Goal: Task Accomplishment & Management: Manage account settings

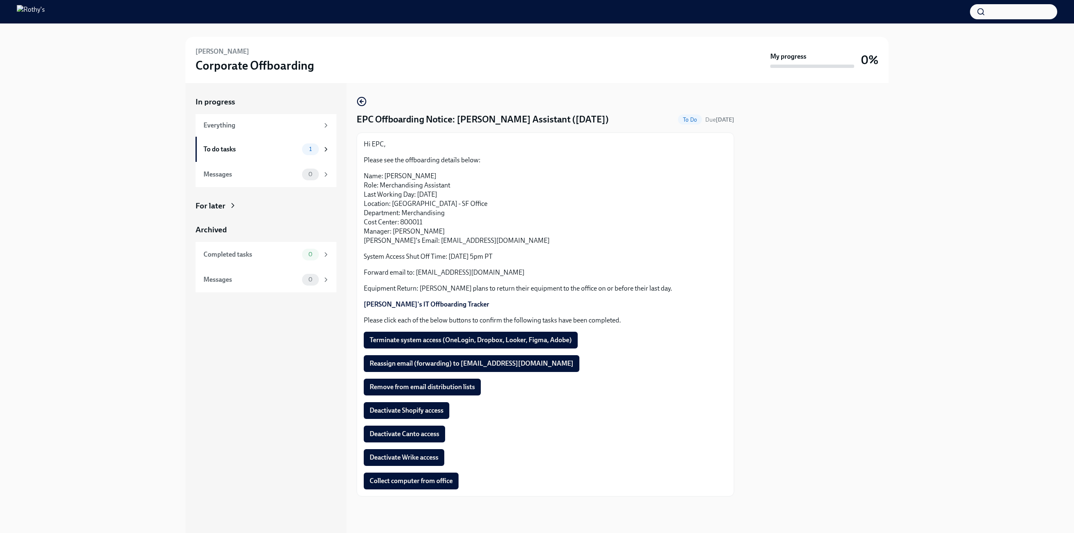
scroll to position [3, 0]
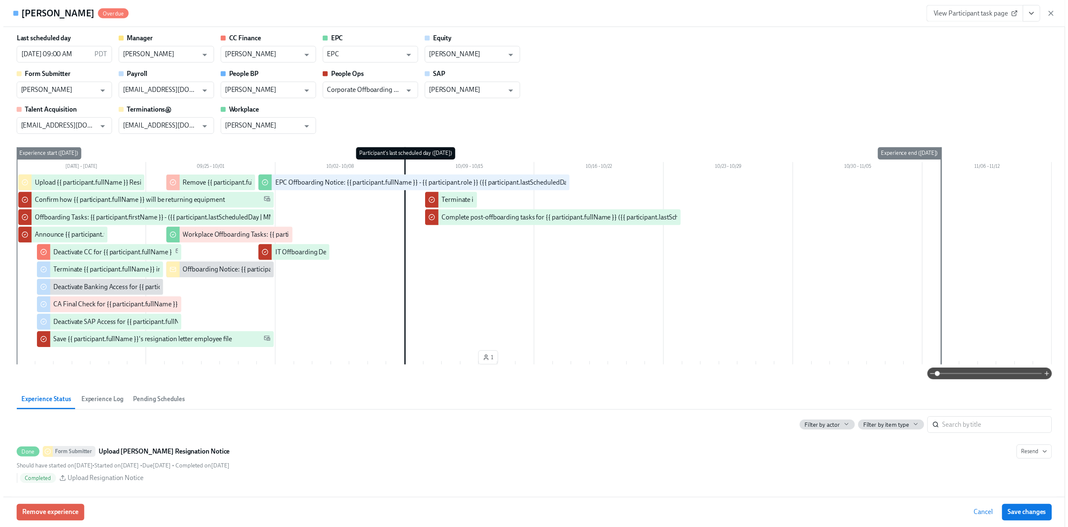
scroll to position [0, 1352]
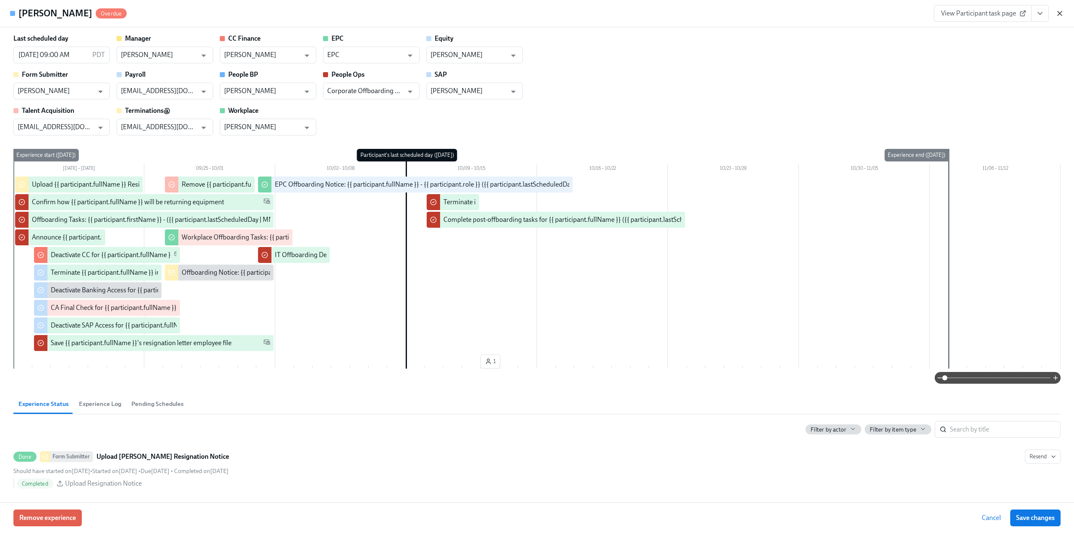
click at [1063, 12] on icon "button" at bounding box center [1060, 13] width 8 height 8
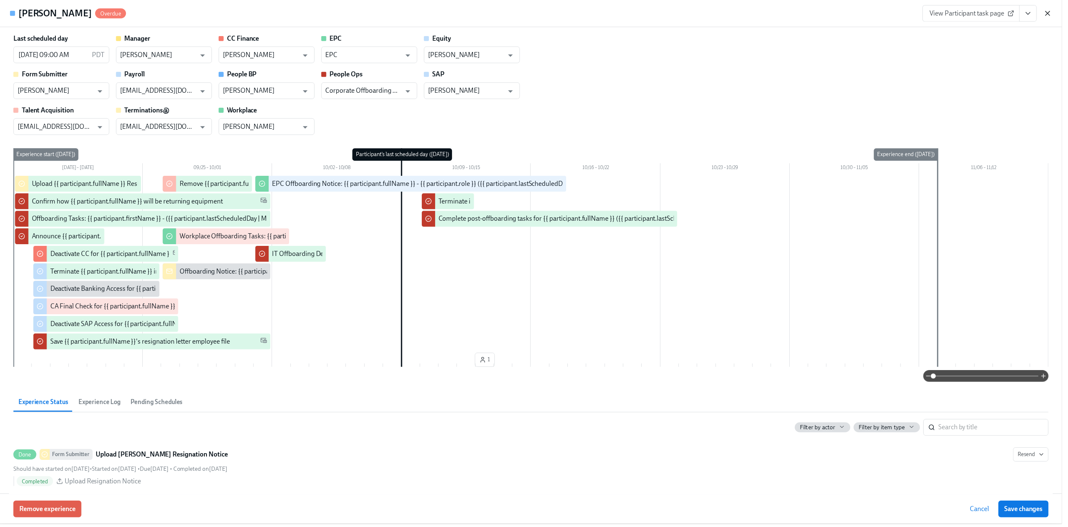
scroll to position [0, 1346]
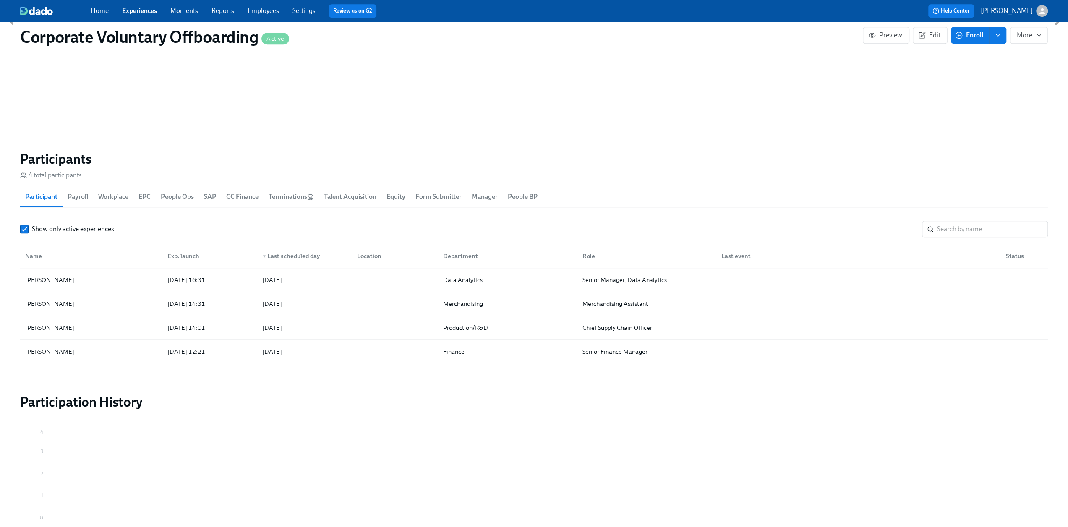
click at [267, 12] on link "Employees" at bounding box center [263, 11] width 31 height 8
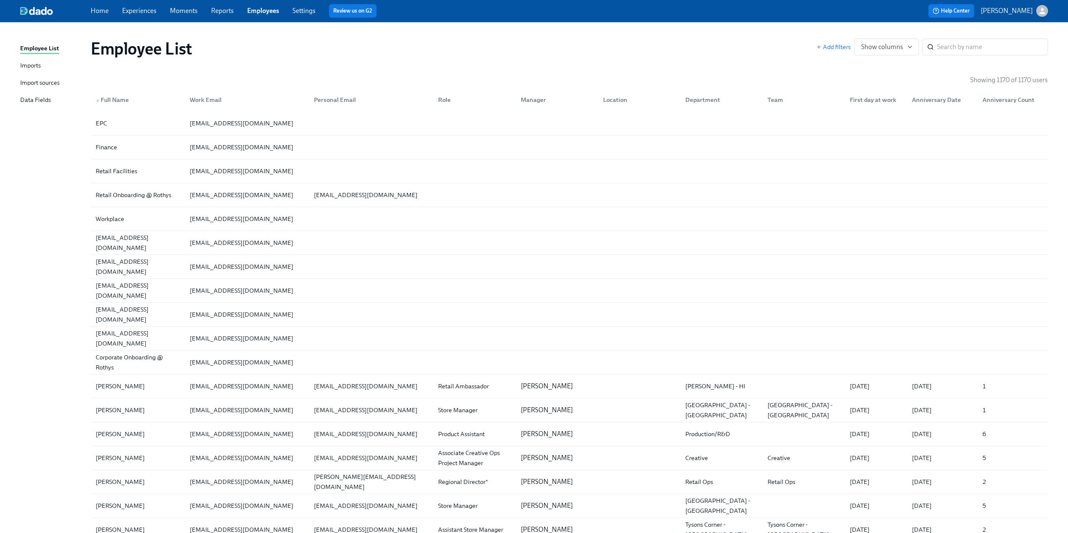
click at [36, 65] on div "Imports" at bounding box center [30, 66] width 21 height 10
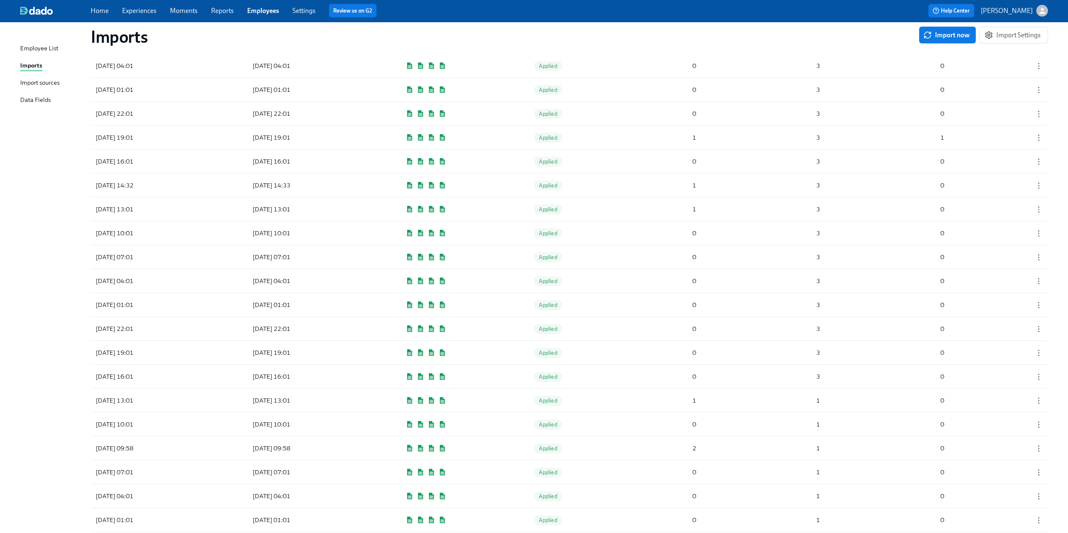
scroll to position [1594, 0]
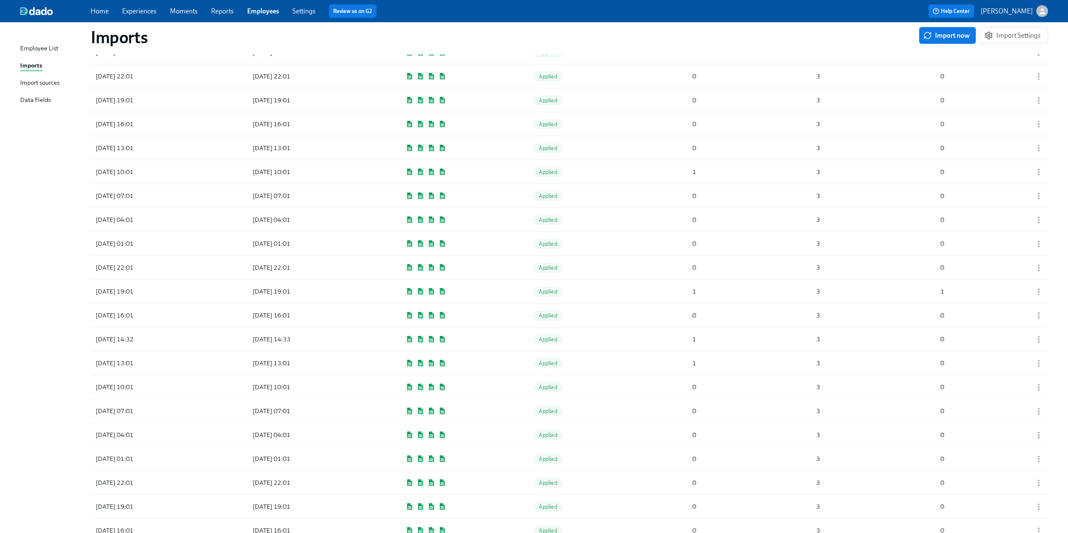
click at [45, 98] on div "Data Fields" at bounding box center [35, 100] width 31 height 10
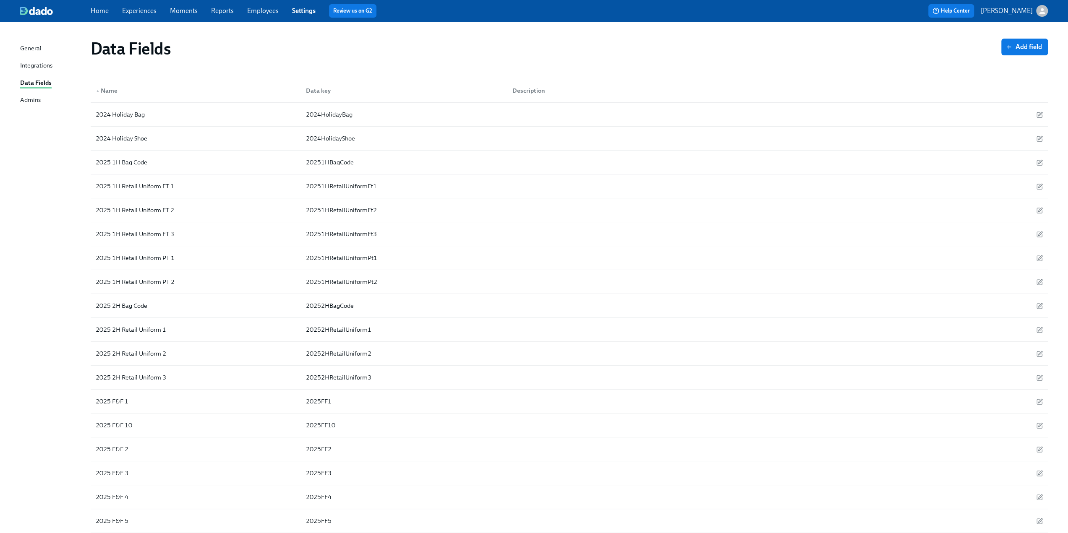
click at [260, 11] on link "Employees" at bounding box center [262, 11] width 31 height 8
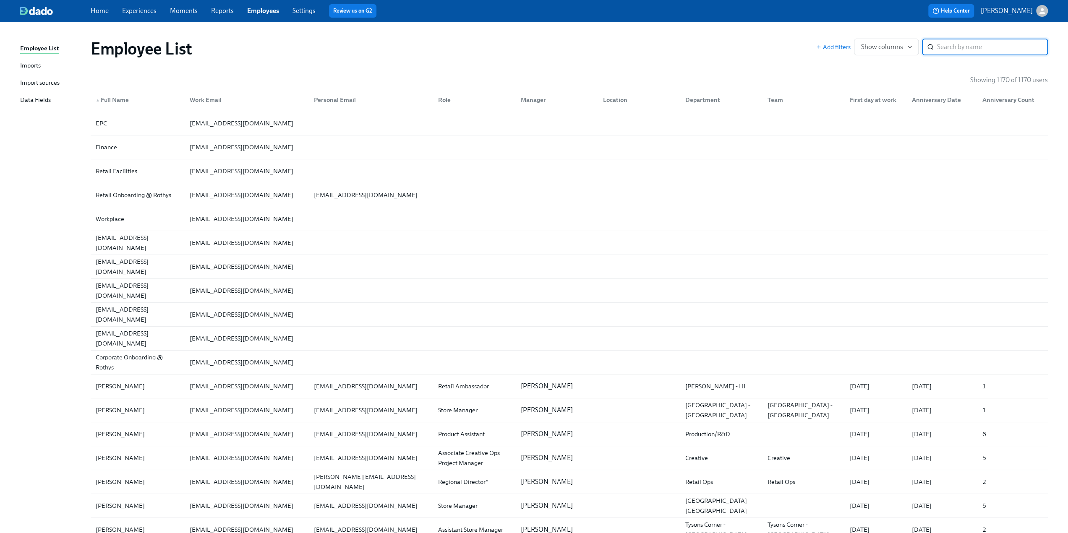
click at [39, 80] on div "Import sources" at bounding box center [39, 83] width 39 height 10
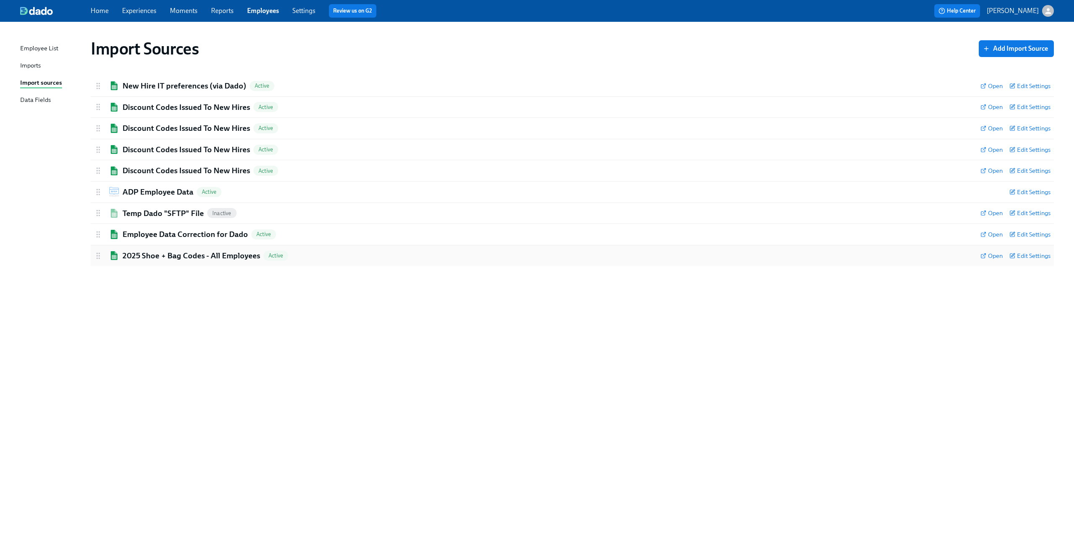
click at [153, 252] on h2 "2025 Shoe + Bag Codes - All Employees" at bounding box center [192, 255] width 138 height 11
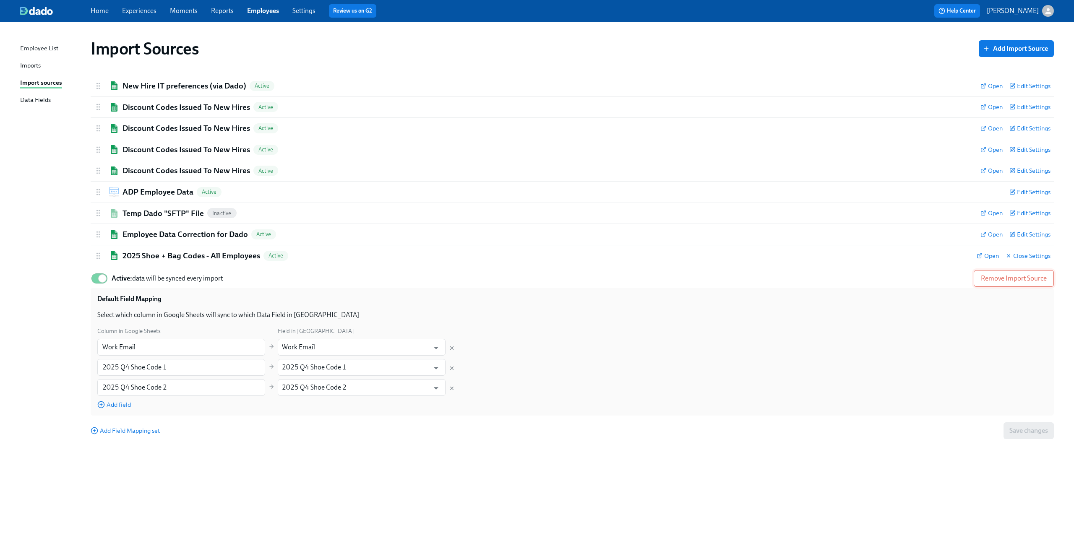
click at [1009, 275] on span "Remove Import Source" at bounding box center [1014, 278] width 66 height 8
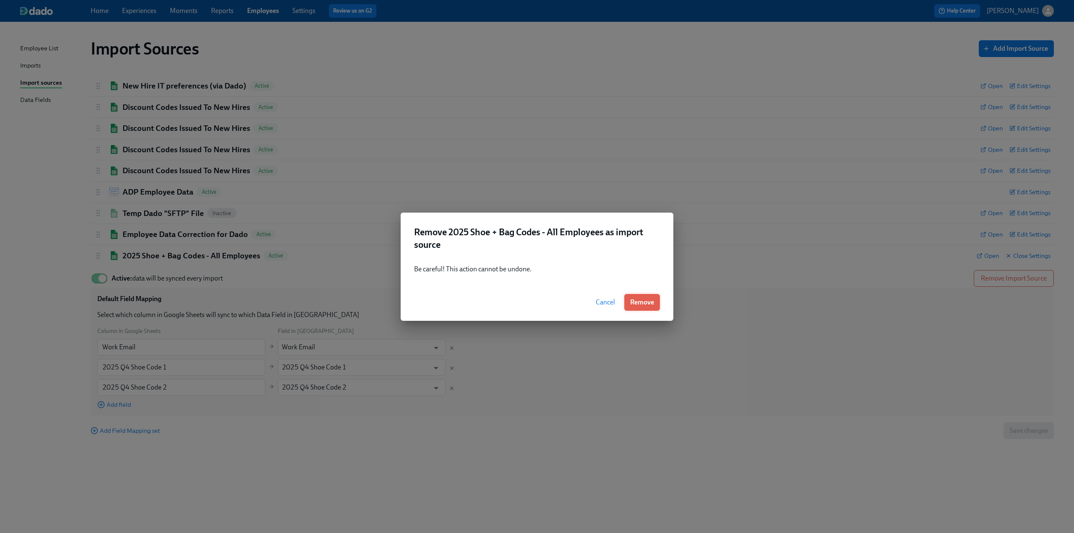
click at [641, 302] on span "Remove" at bounding box center [642, 302] width 24 height 8
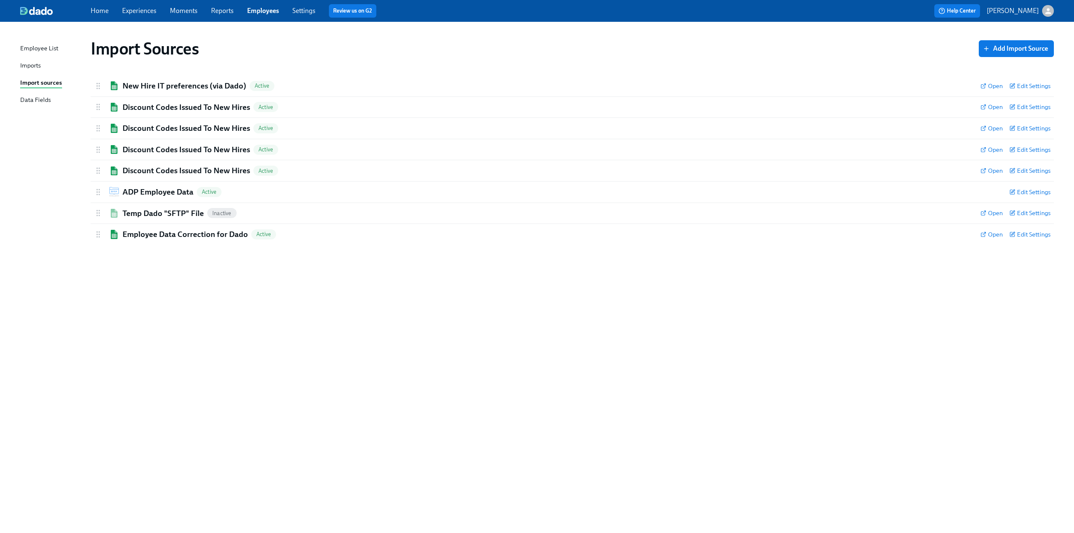
click at [25, 65] on div "Imports" at bounding box center [30, 66] width 21 height 10
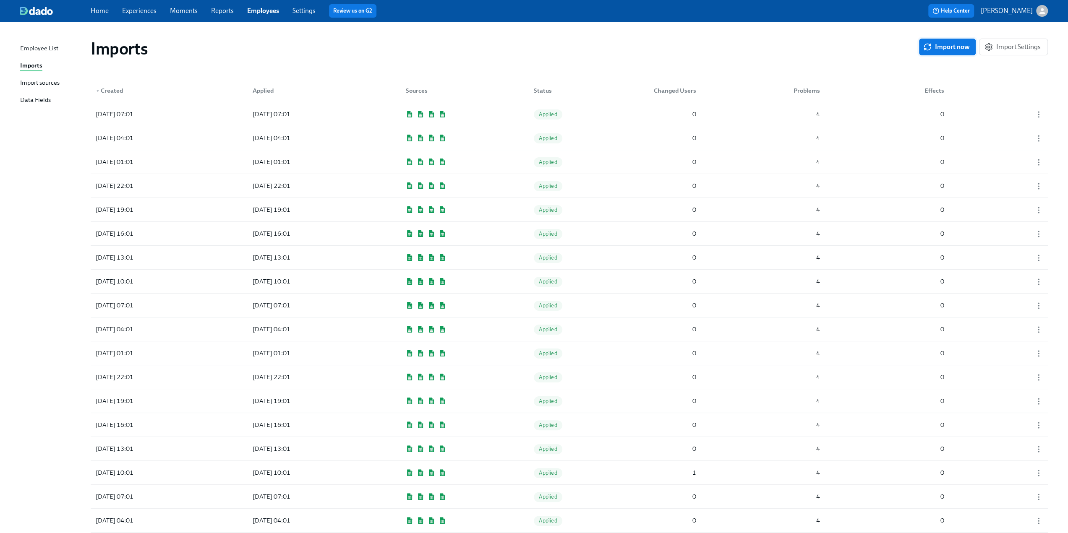
click at [946, 47] on span "Import now" at bounding box center [947, 47] width 45 height 8
click at [585, 116] on div "[DATE] 09:02 Pending 3 4 0" at bounding box center [569, 113] width 957 height 23
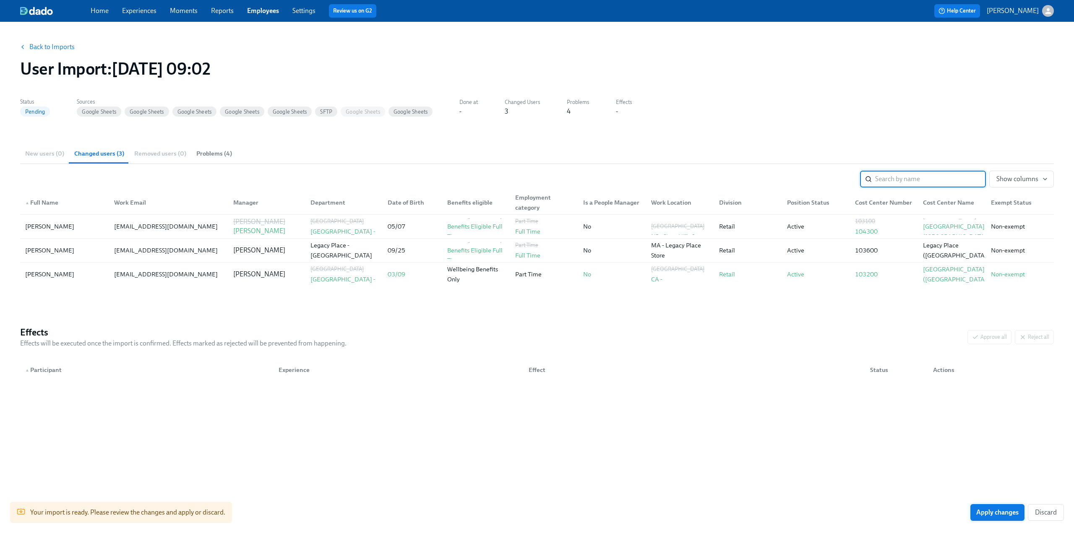
click at [986, 511] on span "Apply changes" at bounding box center [997, 512] width 42 height 8
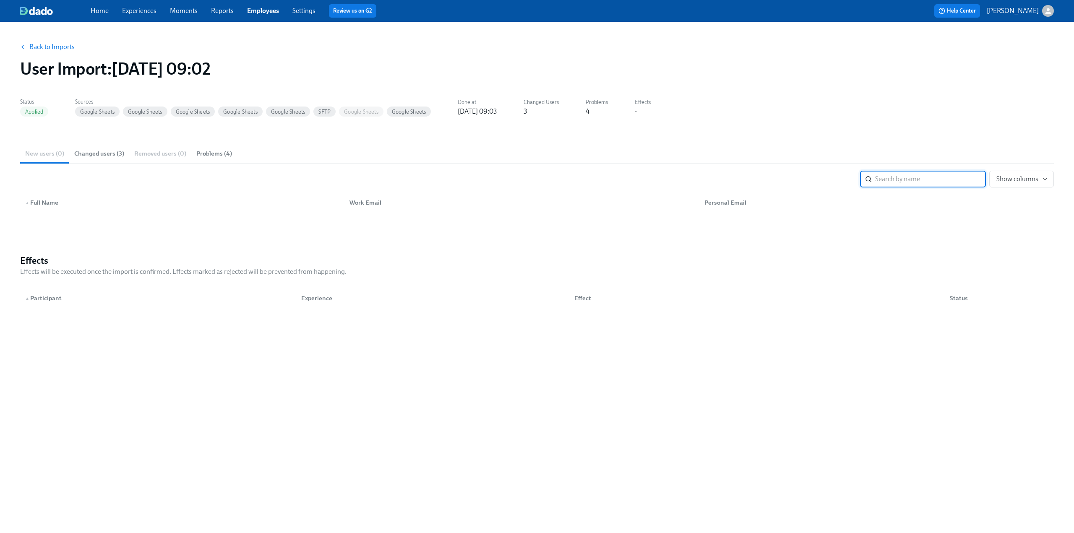
click at [59, 46] on link "Back to Imports" at bounding box center [51, 47] width 45 height 8
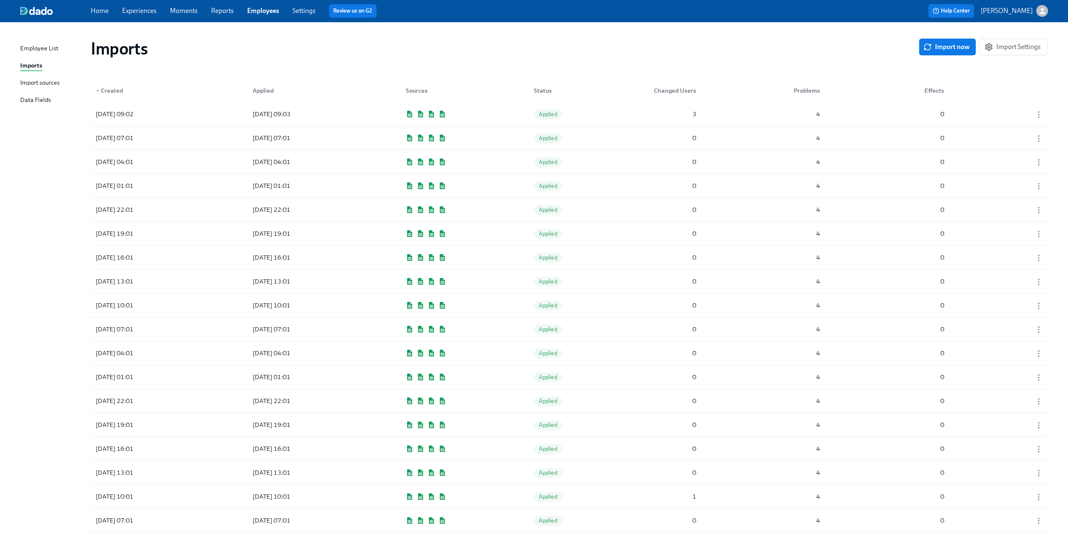
click at [34, 101] on div "Data Fields" at bounding box center [35, 100] width 31 height 10
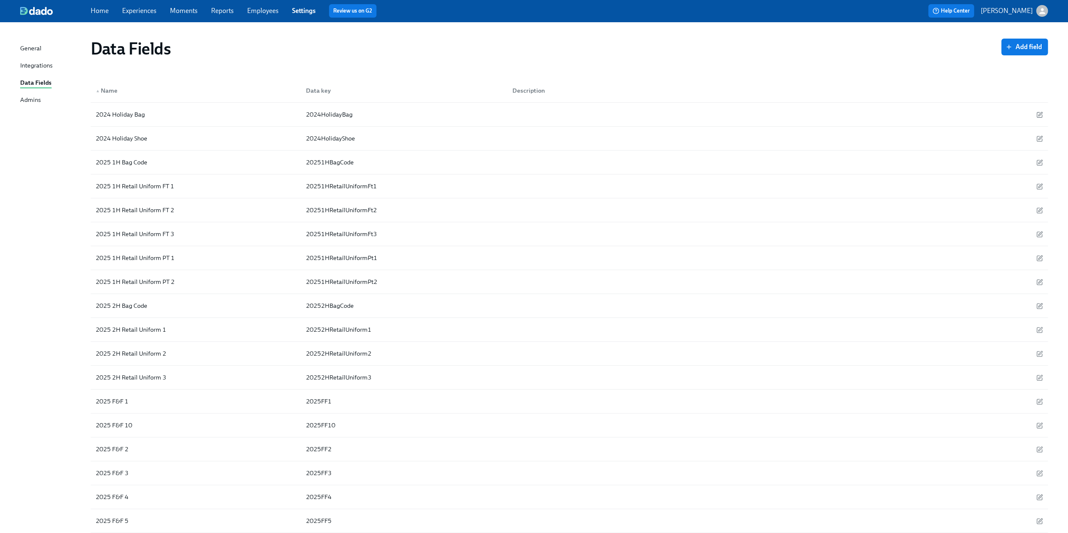
click at [260, 11] on link "Employees" at bounding box center [262, 11] width 31 height 8
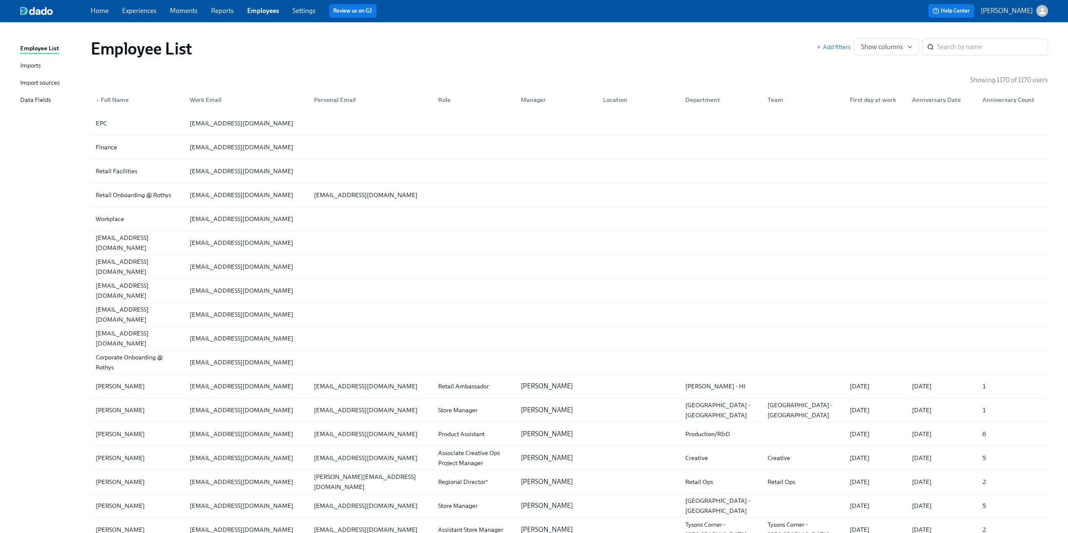
click at [39, 84] on div "Import sources" at bounding box center [39, 83] width 39 height 10
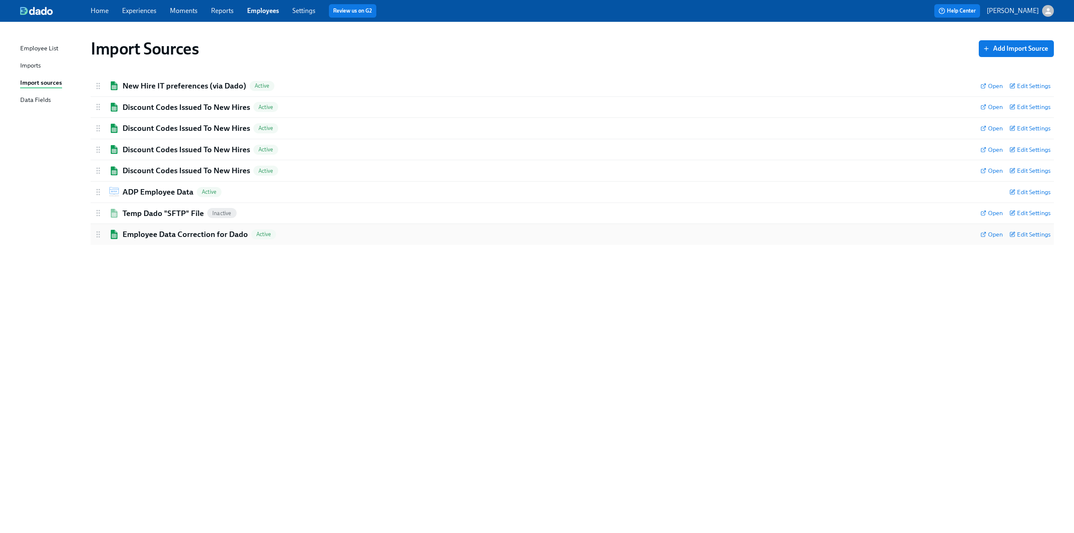
click at [159, 238] on h2 "Employee Data Correction for Dado" at bounding box center [185, 234] width 125 height 11
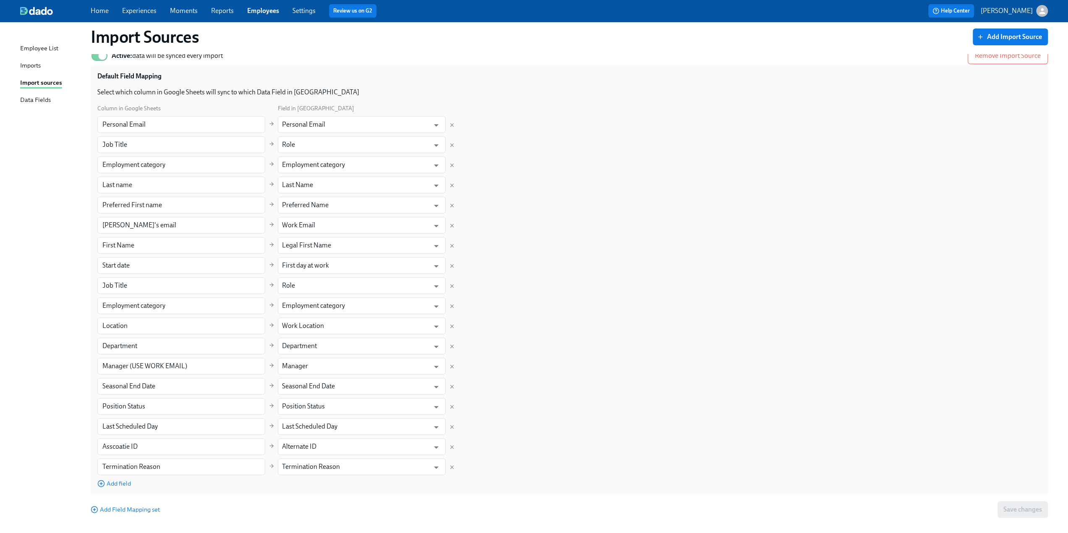
scroll to position [209, 0]
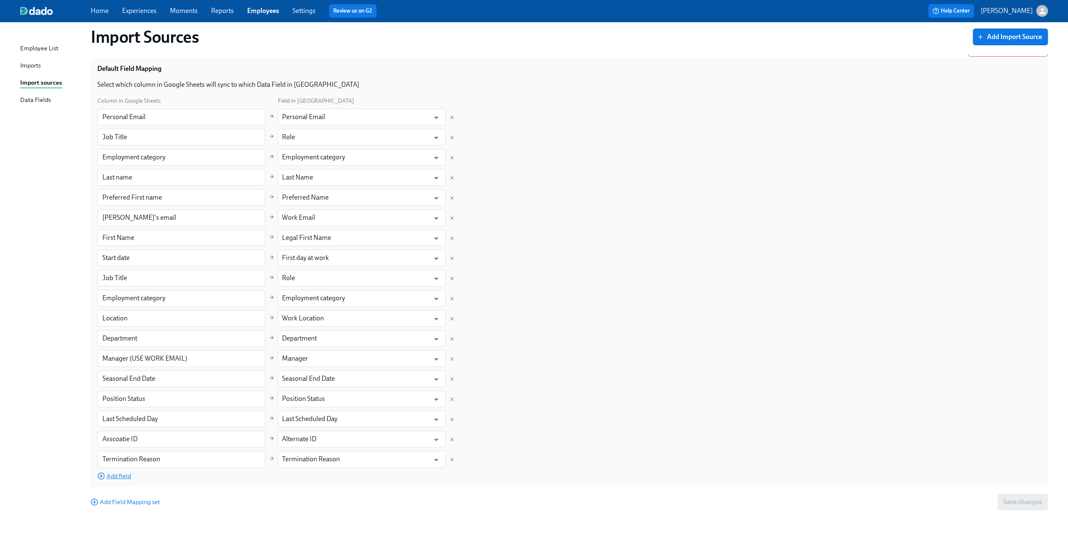
click at [120, 475] on span "Add field" at bounding box center [114, 476] width 34 height 8
click at [139, 474] on input "text" at bounding box center [181, 479] width 168 height 17
paste input "Benefits Edibility"
type input "Benefits Edibility"
click at [330, 480] on input "text" at bounding box center [355, 479] width 147 height 17
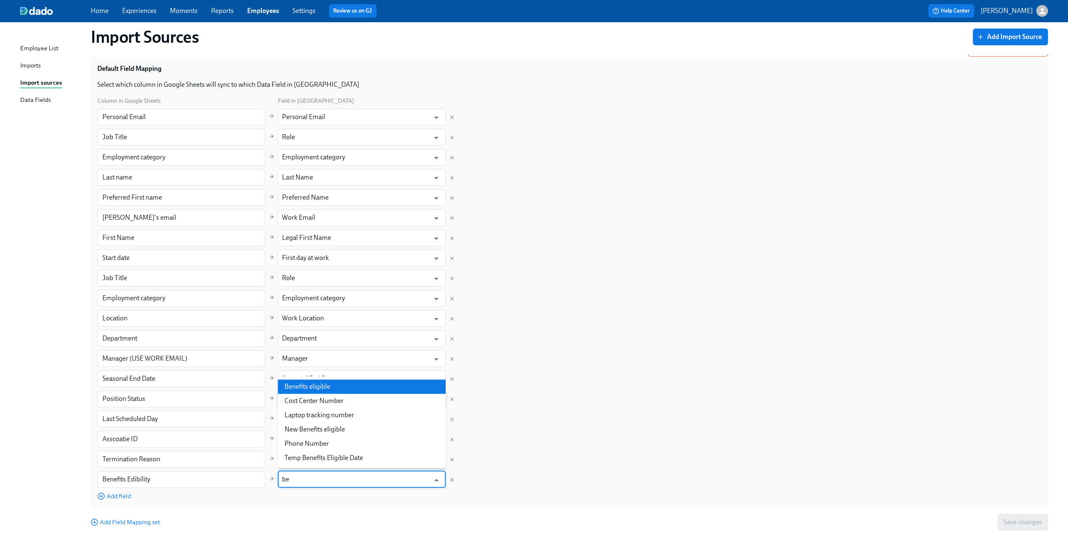
drag, startPoint x: 336, startPoint y: 391, endPoint x: 366, endPoint y: 400, distance: 31.6
click at [336, 390] on li "Benefits eligible" at bounding box center [362, 387] width 168 height 14
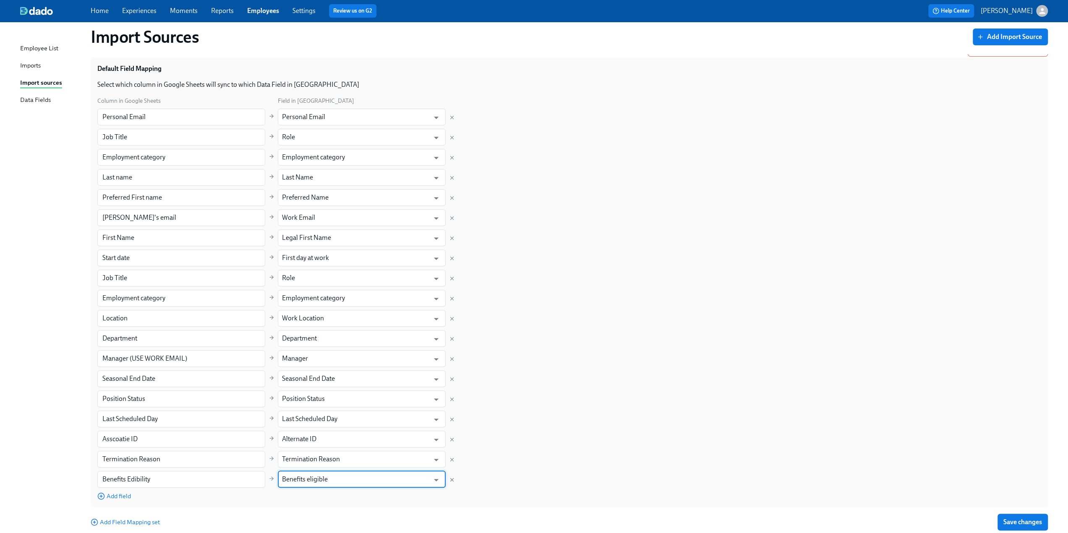
scroll to position [229, 0]
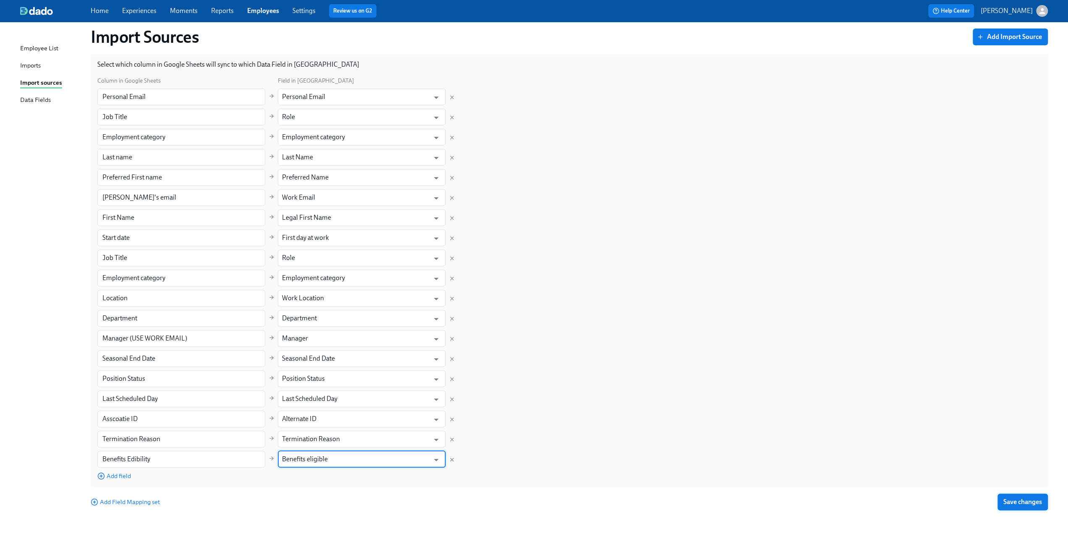
type input "Benefits eligible"
click at [1020, 495] on button "Save changes" at bounding box center [1022, 502] width 50 height 17
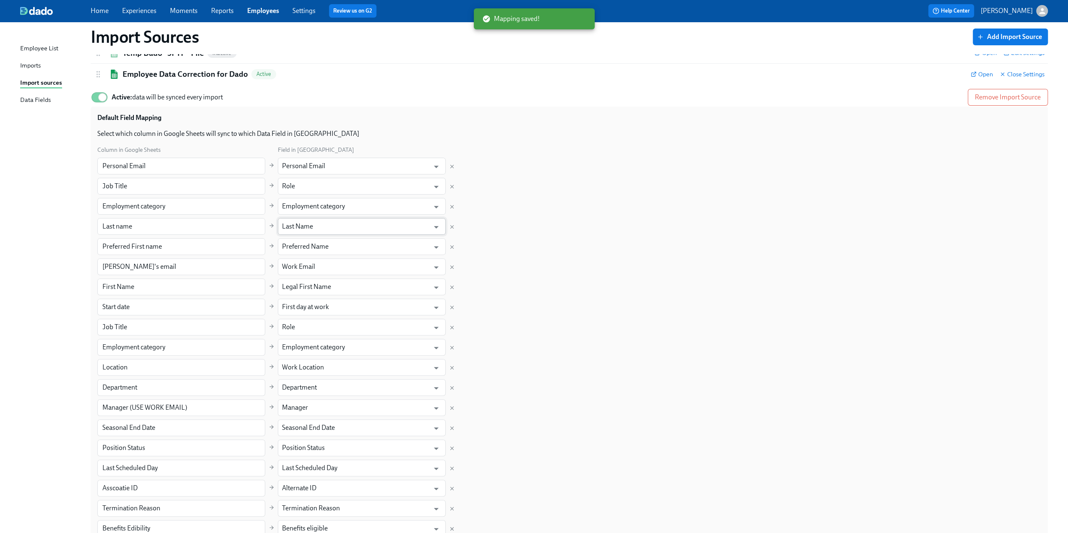
scroll to position [104, 0]
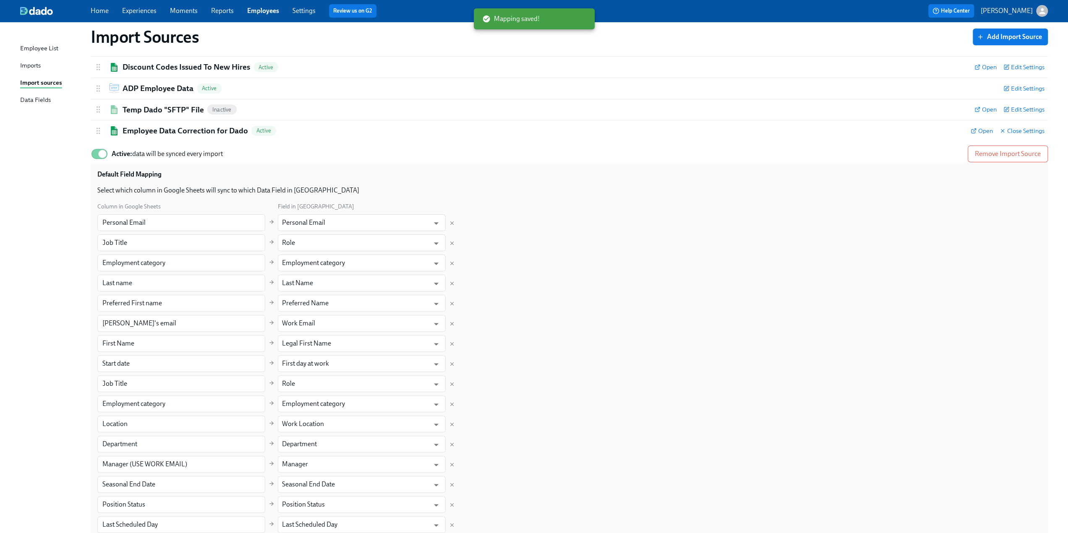
click at [34, 65] on div "Imports" at bounding box center [30, 66] width 21 height 10
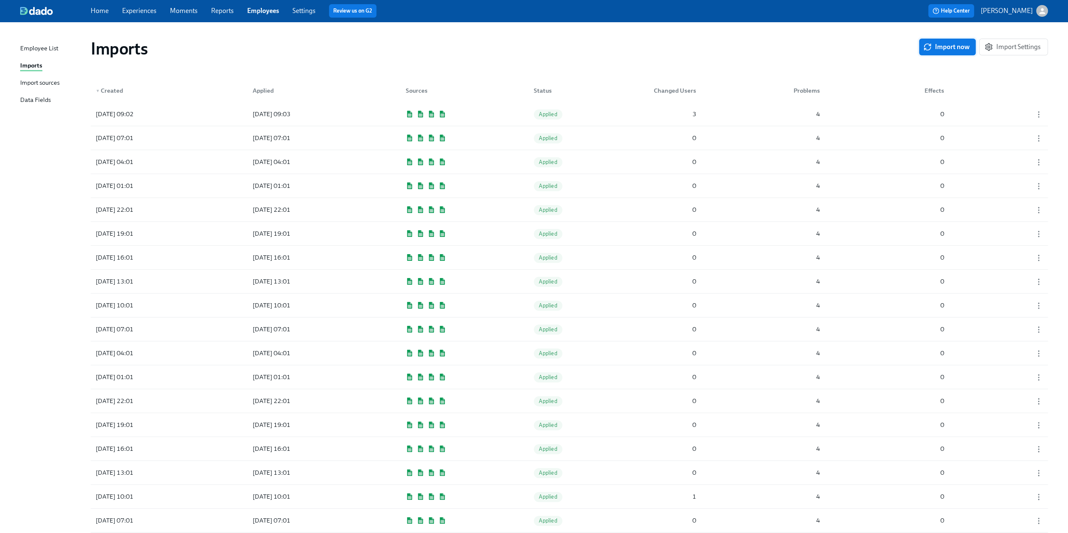
click at [936, 45] on span "Import now" at bounding box center [947, 47] width 45 height 8
click at [497, 106] on div "[DATE] 09:03 Pending 1 4 0" at bounding box center [569, 113] width 957 height 23
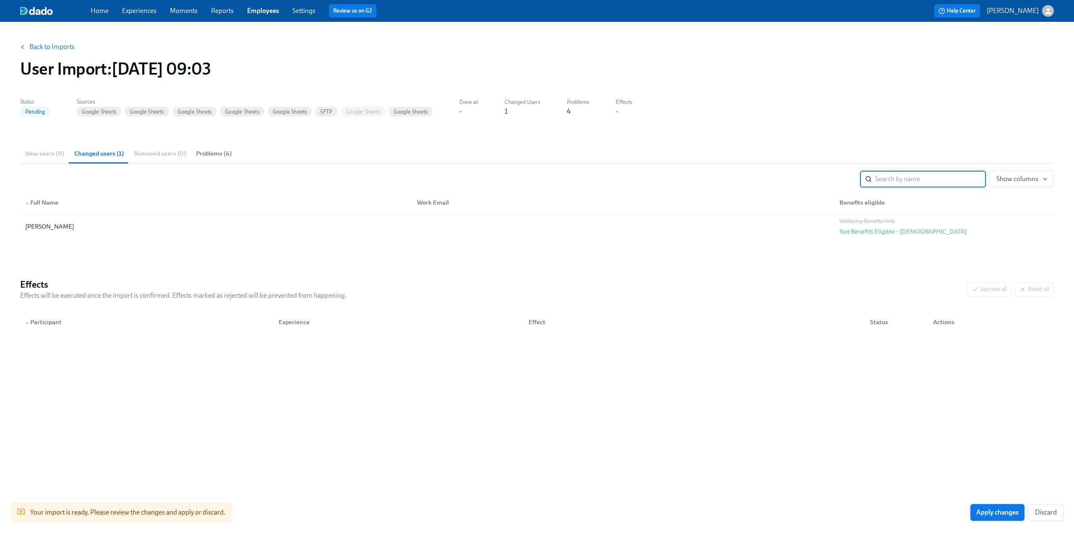
click at [1001, 510] on span "Apply changes" at bounding box center [997, 512] width 42 height 8
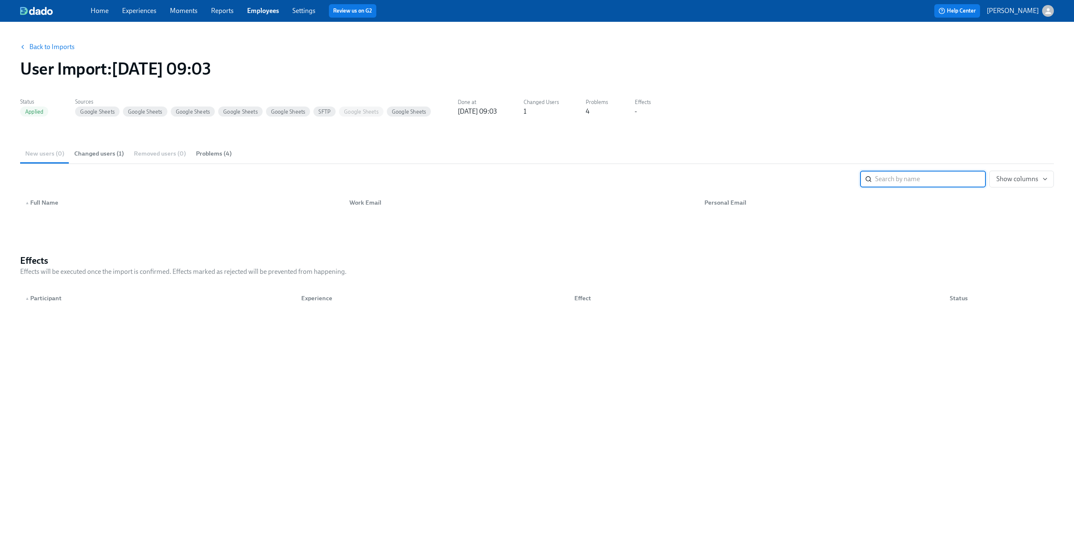
click at [136, 11] on link "Experiences" at bounding box center [139, 11] width 34 height 8
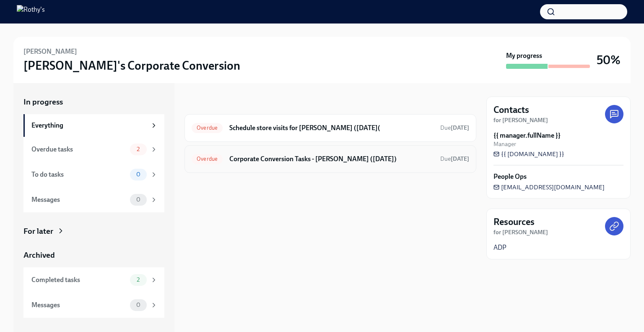
click at [333, 160] on h6 "Corporate Conversion Tasks - Rory McGinty (09/29/2025)" at bounding box center [331, 158] width 204 height 9
